Goal: Entertainment & Leisure: Consume media (video, audio)

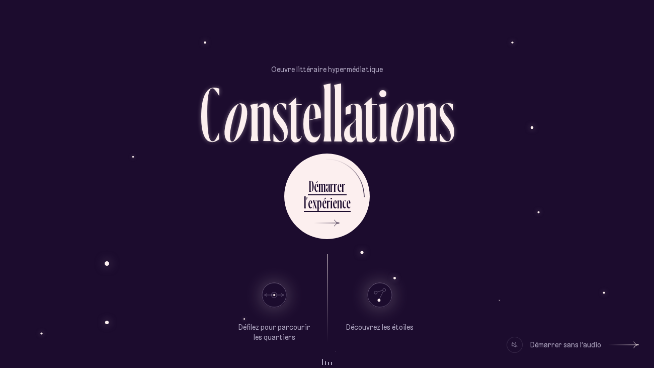
click at [380, 293] on use at bounding box center [380, 295] width 24 height 24
click at [334, 322] on ul "Défilez pour parcourir les quartiers [GEOGRAPHIC_DATA]" at bounding box center [327, 298] width 181 height 89
click at [326, 360] on span at bounding box center [325, 362] width 1 height 5
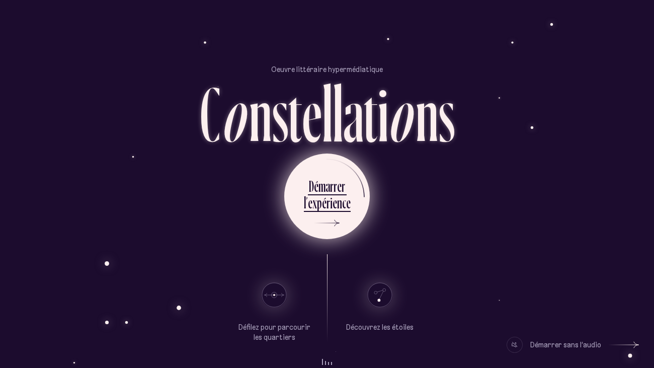
click at [320, 213] on div "l ’ e x p é r i e n c e" at bounding box center [327, 204] width 47 height 23
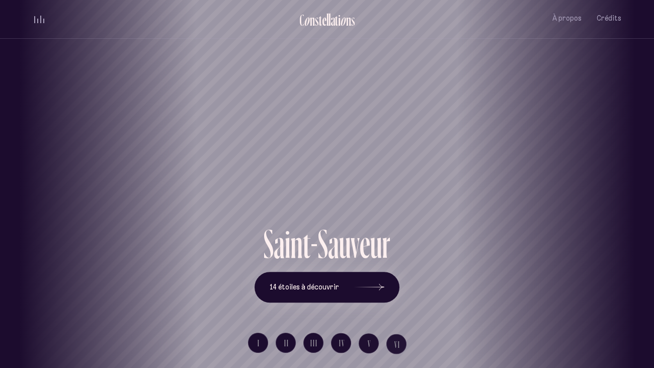
click at [381, 293] on div "[GEOGRAPHIC_DATA] [GEOGRAPHIC_DATA] [GEOGRAPHIC_DATA][PERSON_NAME][GEOGRAPHIC_D…" at bounding box center [327, 184] width 654 height 368
click at [341, 280] on button "14 étoiles à découvrir" at bounding box center [327, 287] width 145 height 31
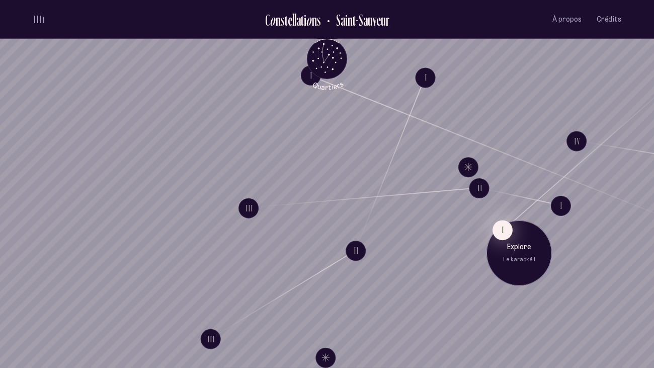
click at [505, 234] on button "I" at bounding box center [503, 230] width 20 height 20
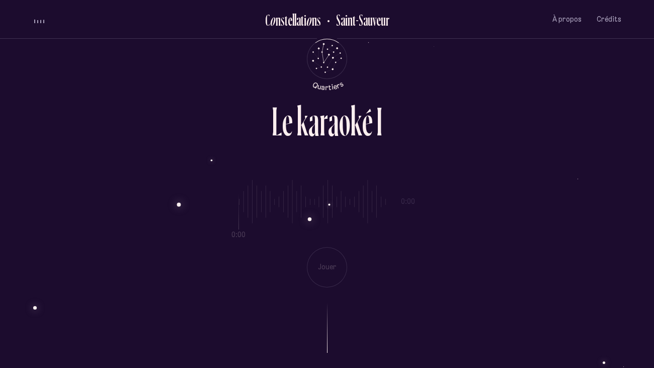
click at [404, 209] on div "0:00 0:00 Jouer" at bounding box center [327, 225] width 589 height 123
click at [44, 20] on button "volume audio" at bounding box center [39, 19] width 13 height 11
click at [41, 21] on div "volume audio" at bounding box center [39, 22] width 10 height 3
click at [41, 20] on div "volume audio" at bounding box center [39, 20] width 10 height 8
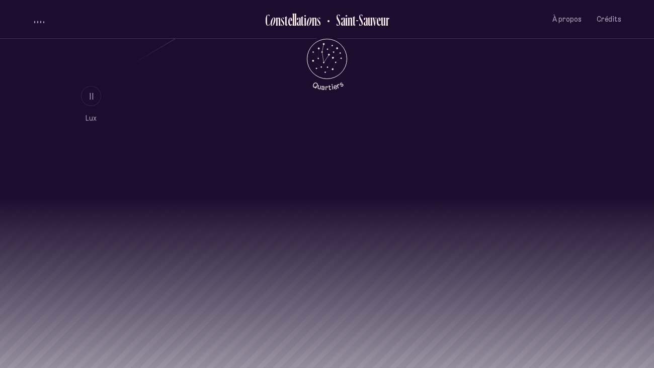
scroll to position [748, 0]
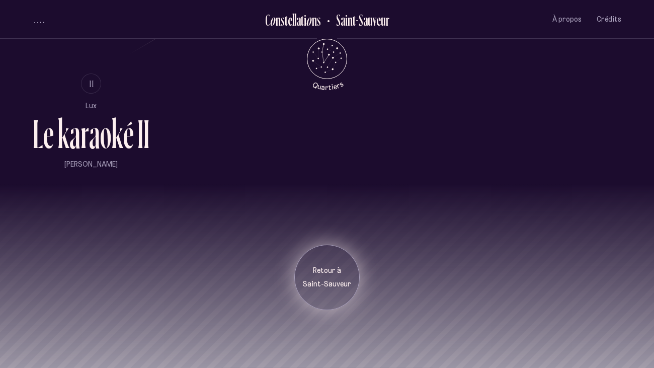
click at [332, 263] on div "Retour à [GEOGRAPHIC_DATA]" at bounding box center [326, 277] width 65 height 65
